Goal: Task Accomplishment & Management: Manage account settings

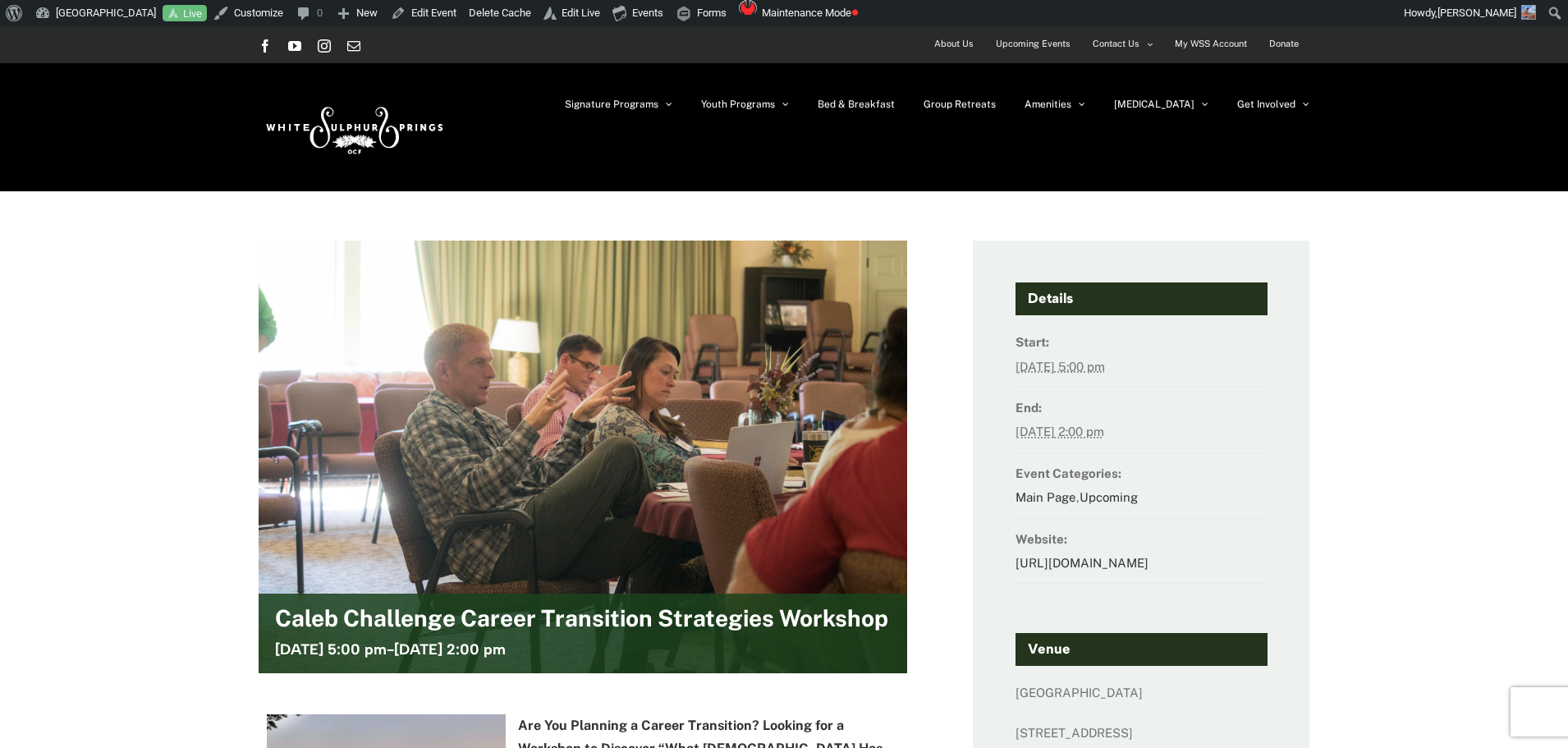
click at [362, 145] on img at bounding box center [353, 127] width 189 height 77
click at [374, 122] on img at bounding box center [353, 127] width 189 height 77
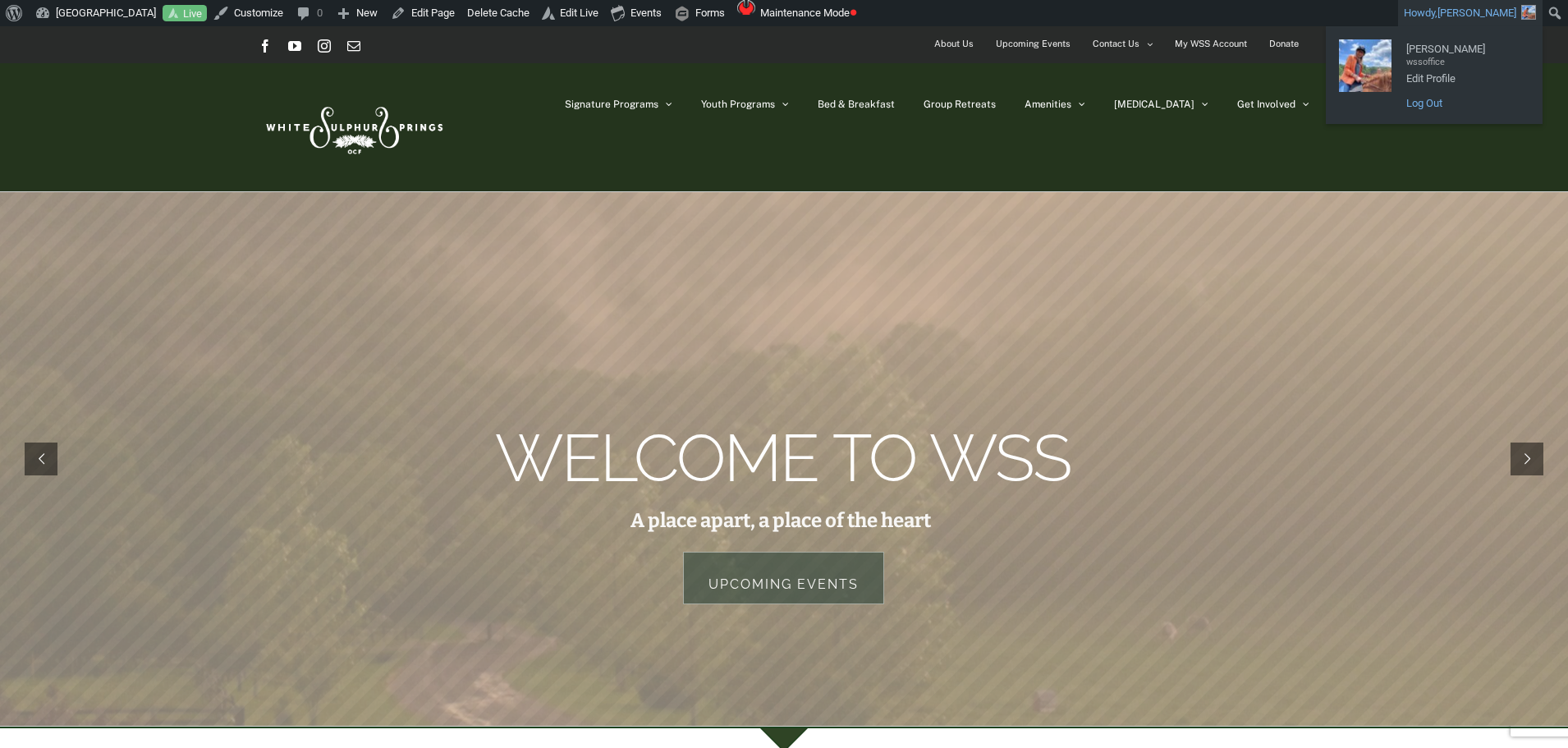
click at [1427, 99] on link "Log Out" at bounding box center [1464, 103] width 132 height 21
